Goal: Information Seeking & Learning: Compare options

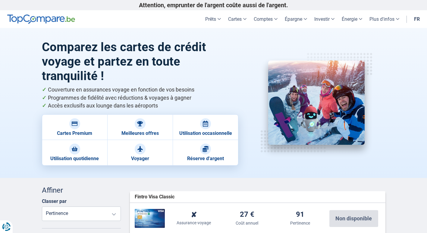
scroll to position [120, 0]
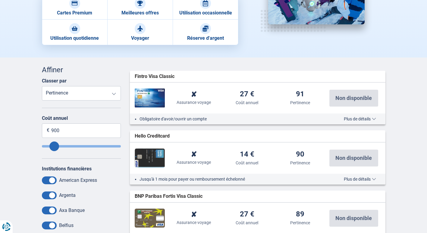
click at [152, 95] on img at bounding box center [150, 98] width 30 height 19
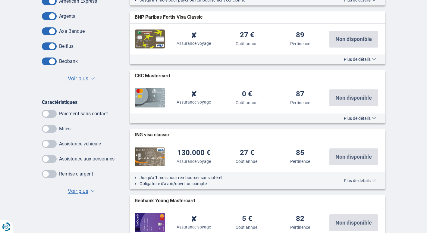
scroll to position [301, 0]
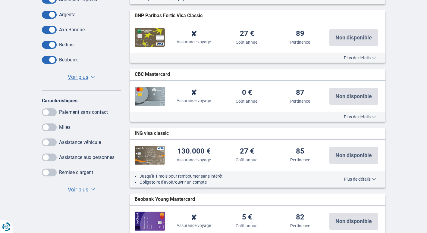
click at [54, 154] on span at bounding box center [49, 158] width 15 height 8
click at [0, 0] on input "checkbox" at bounding box center [0, 0] width 0 height 0
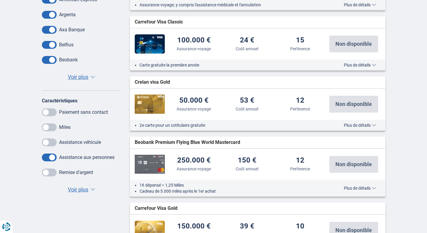
click at [80, 187] on span "Voir plus" at bounding box center [78, 190] width 20 height 8
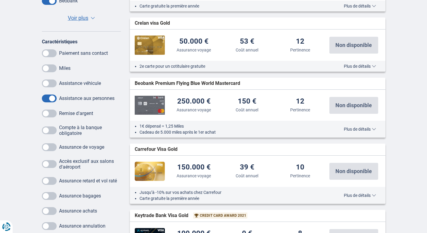
scroll to position [361, 0]
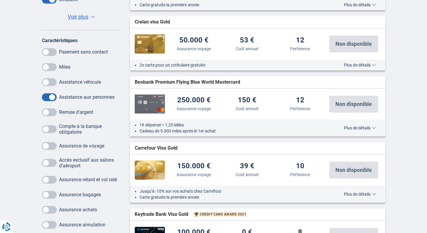
click at [49, 149] on span at bounding box center [49, 146] width 15 height 8
click at [0, 0] on input "checkbox" at bounding box center [0, 0] width 0 height 0
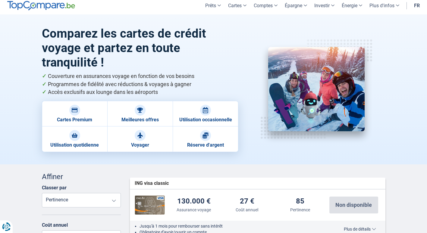
scroll to position [0, 0]
